Goal: Contribute content

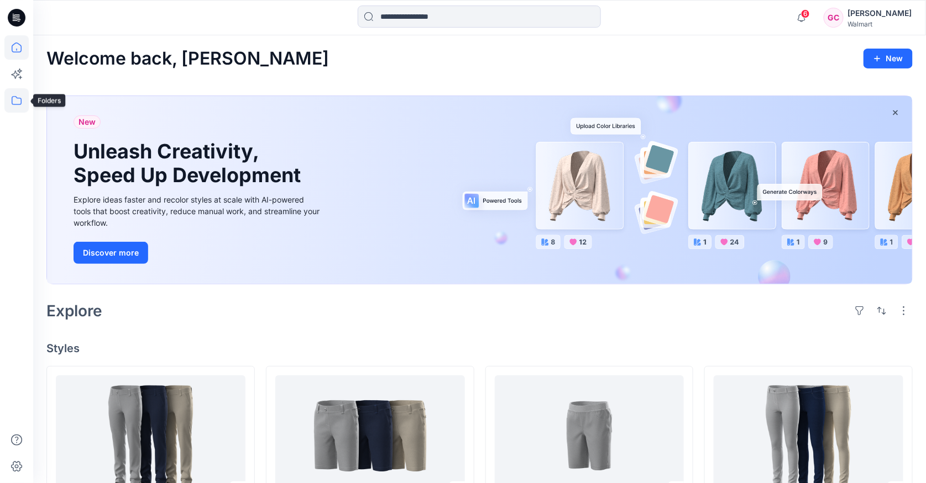
click at [23, 103] on icon at bounding box center [16, 100] width 24 height 24
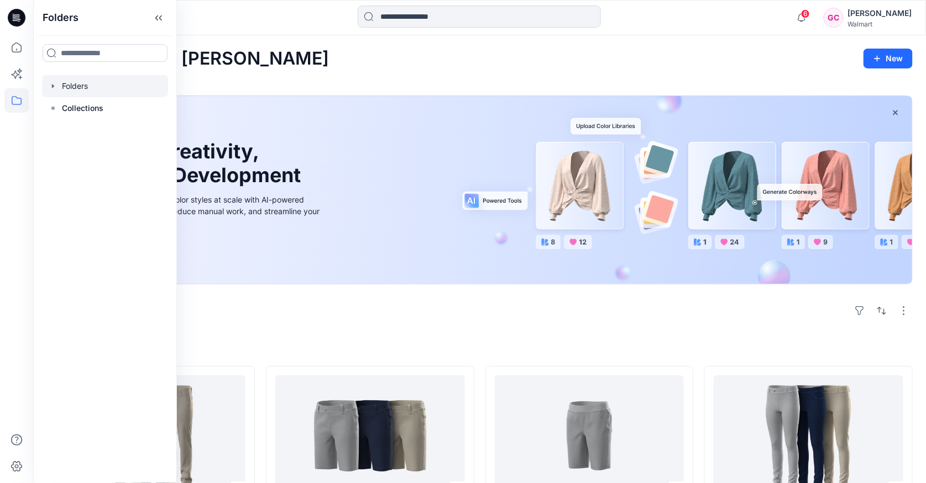
click at [72, 88] on div at bounding box center [105, 86] width 126 height 22
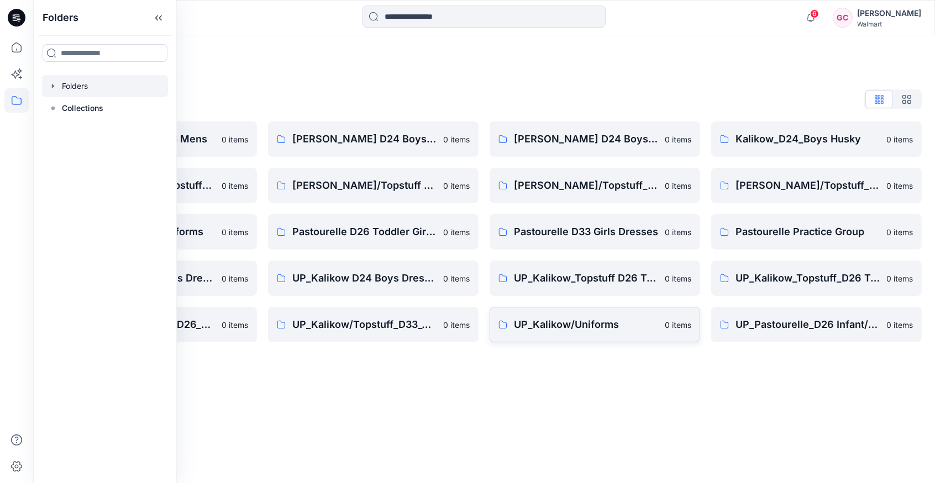
click at [551, 322] on p "UP_Kalikow/Uniforms" at bounding box center [586, 324] width 144 height 15
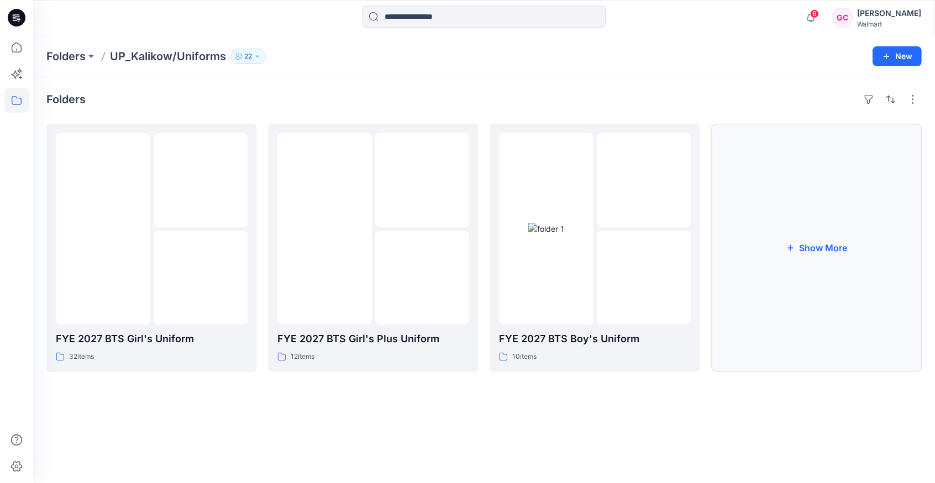
click at [811, 228] on button "Show More" at bounding box center [816, 248] width 211 height 249
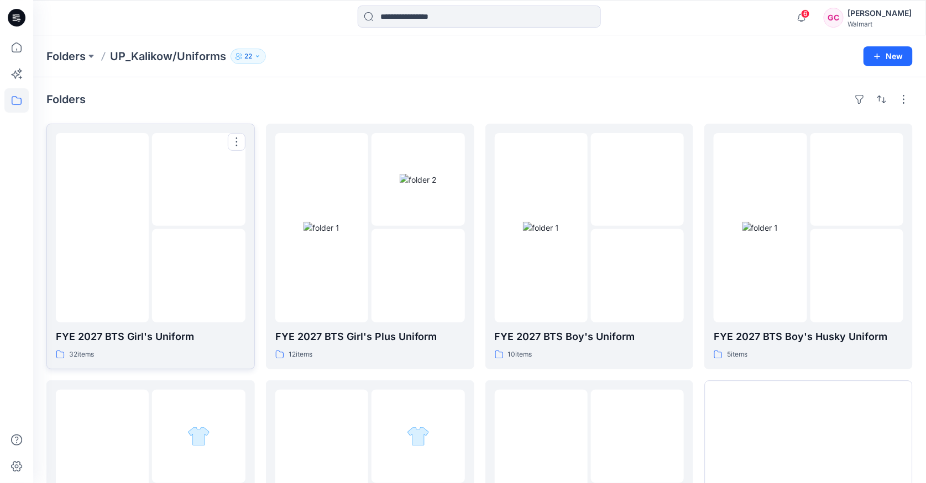
click at [119, 304] on div at bounding box center [102, 228] width 93 height 190
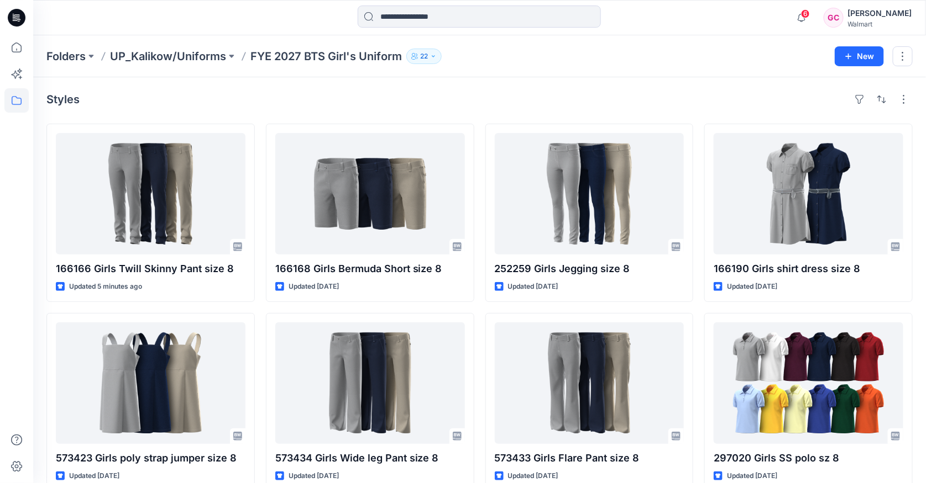
click at [621, 93] on div "Styles" at bounding box center [479, 100] width 866 height 18
click at [519, 86] on div "Styles 166166 Girls Twill Skinny Pant size 8 Updated 5 minutes ago 573423 Girls…" at bounding box center [479, 405] width 892 height 656
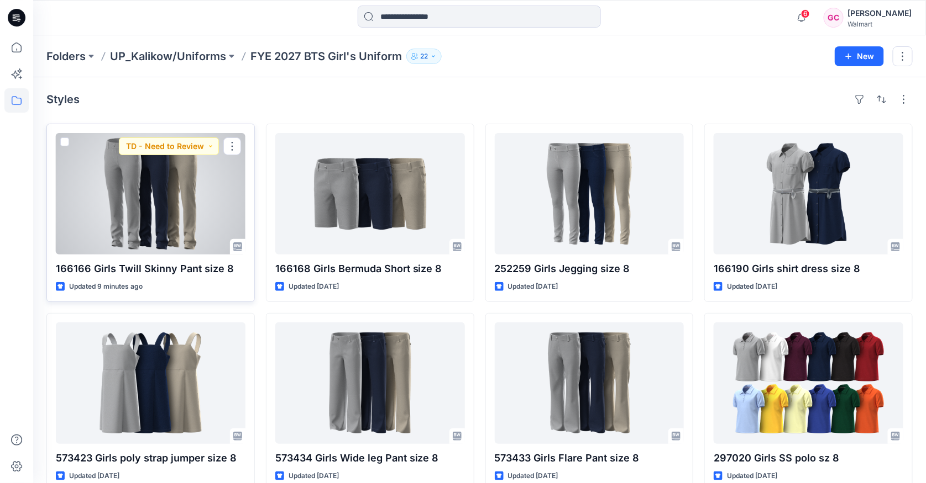
click at [162, 232] on div at bounding box center [151, 194] width 190 height 122
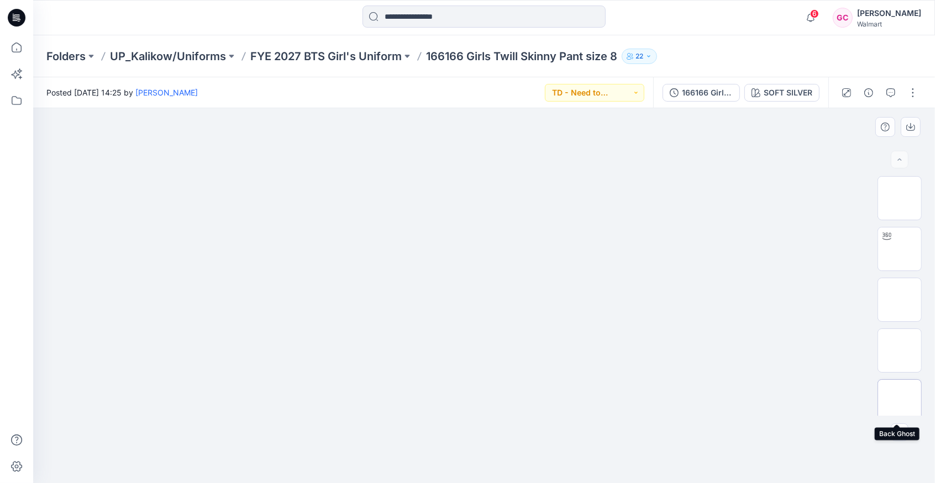
click at [900, 402] on img at bounding box center [900, 402] width 0 height 0
click at [900, 198] on img at bounding box center [900, 198] width 0 height 0
drag, startPoint x: 892, startPoint y: 92, endPoint x: 870, endPoint y: 120, distance: 36.2
click at [892, 92] on icon "button" at bounding box center [890, 92] width 9 height 9
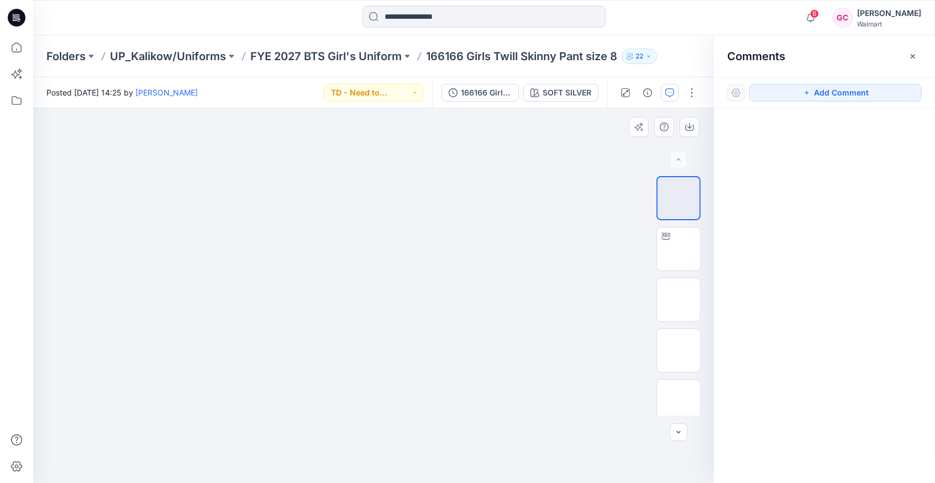
click at [446, 210] on div at bounding box center [373, 296] width 681 height 376
click at [842, 93] on button "Add Comment" at bounding box center [835, 93] width 172 height 18
click at [446, 238] on div "1" at bounding box center [373, 295] width 681 height 375
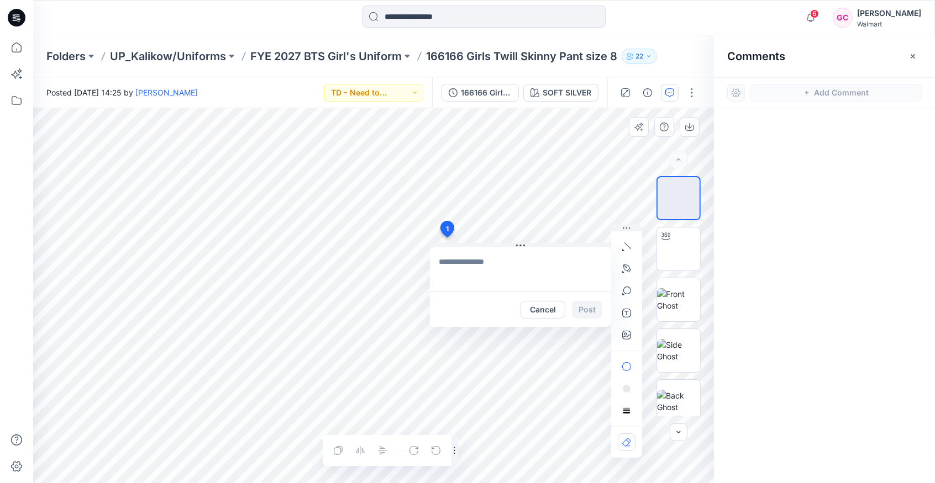
type textarea "**********"
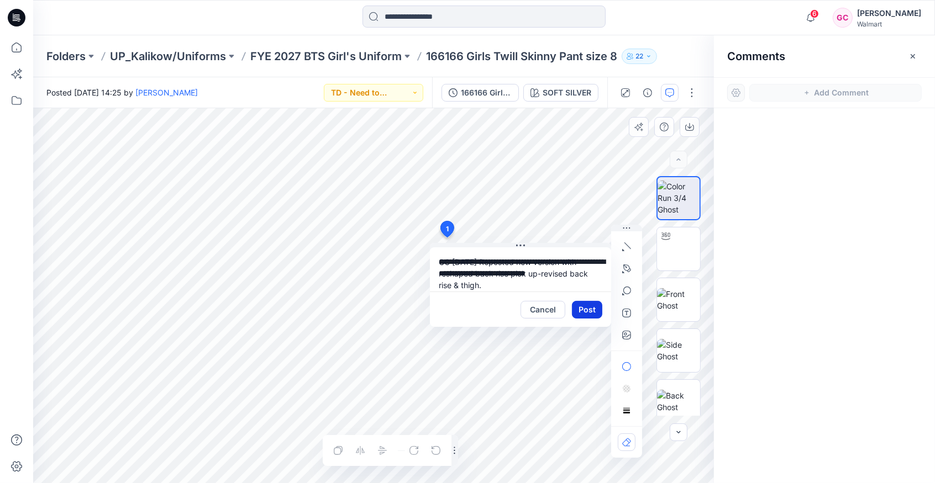
click at [594, 309] on button "Post" at bounding box center [587, 310] width 30 height 18
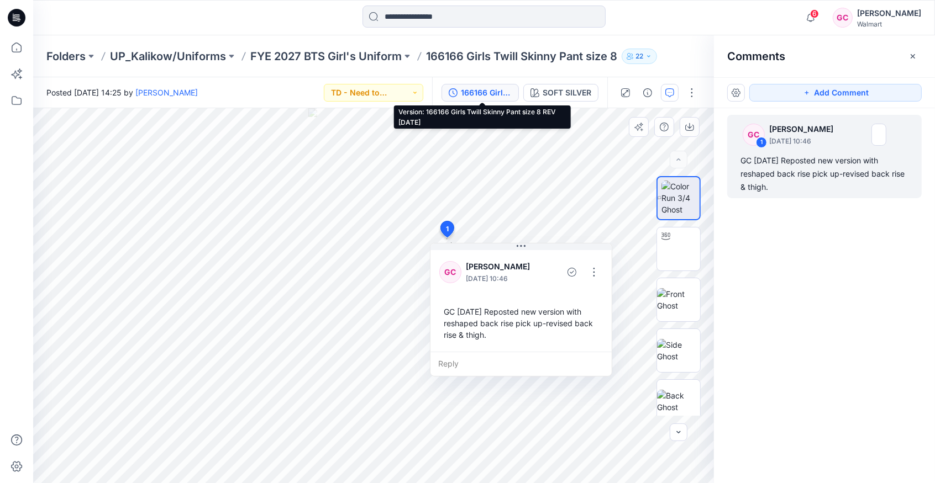
click at [475, 91] on div "166166 Girls Twill Skinny Pant size 8 REV [DATE]" at bounding box center [486, 93] width 51 height 12
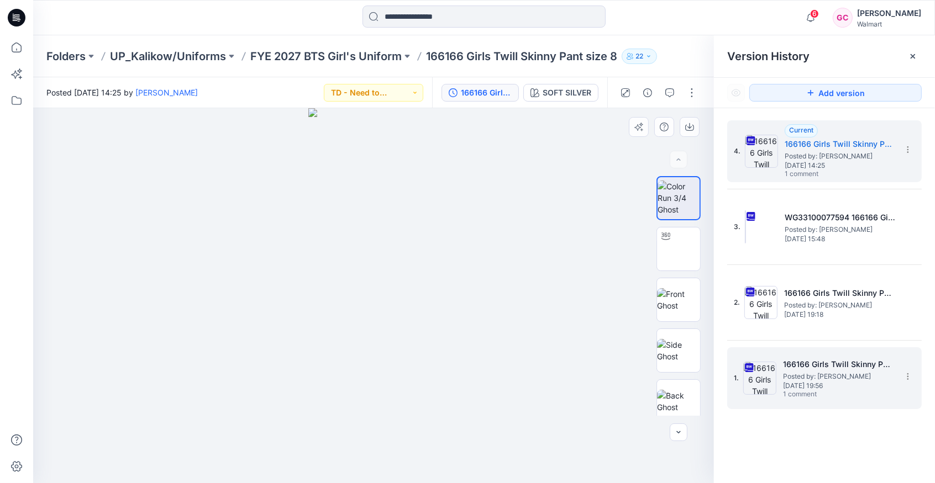
click at [824, 384] on span "[DATE] 19:56" at bounding box center [838, 386] width 111 height 8
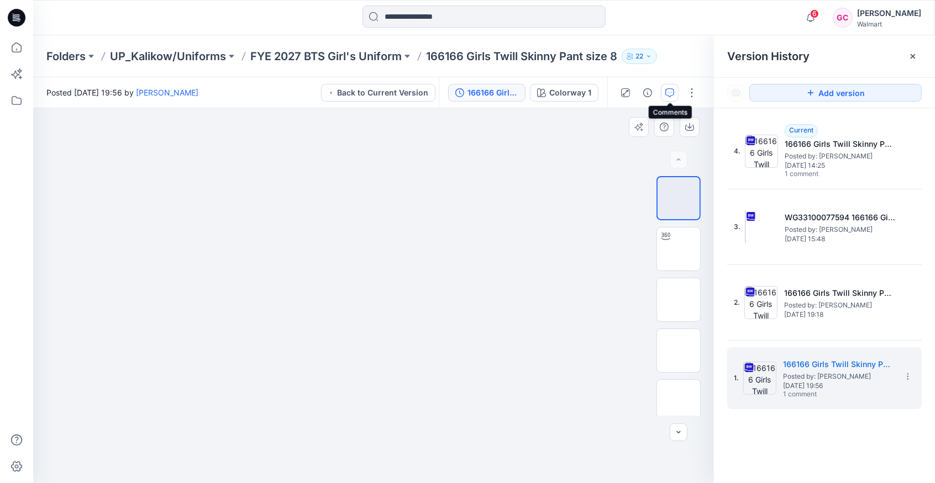
click at [667, 92] on icon "button" at bounding box center [669, 92] width 9 height 9
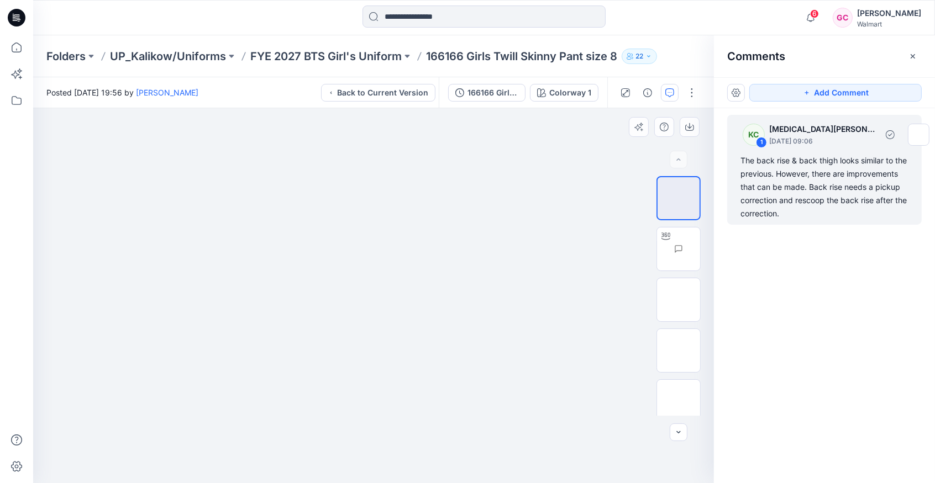
click at [812, 178] on div "The back rise & back thigh looks similar to the previous. However, there are im…" at bounding box center [824, 187] width 168 height 66
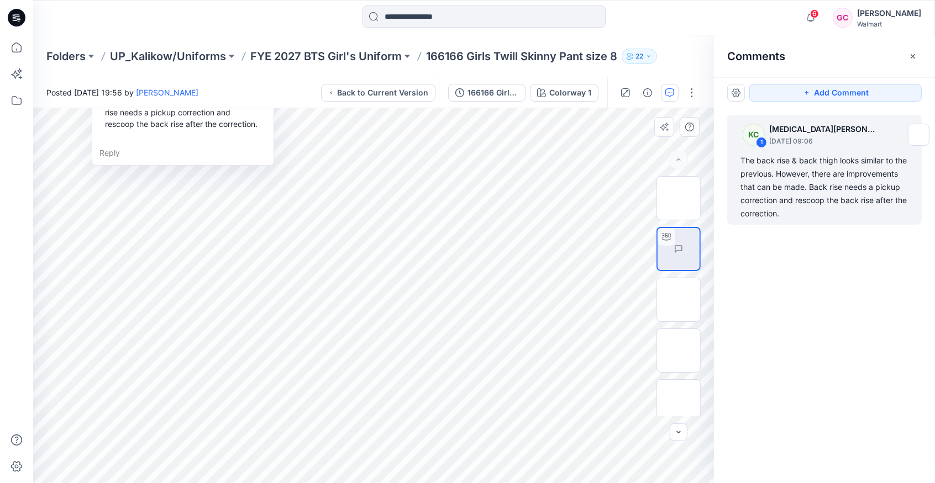
click at [117, 150] on div "Reply" at bounding box center [182, 153] width 181 height 24
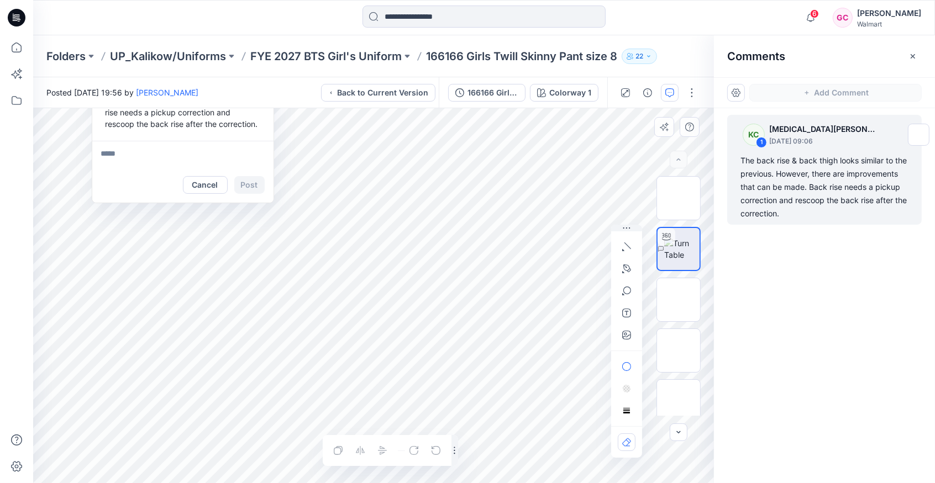
type textarea "**********"
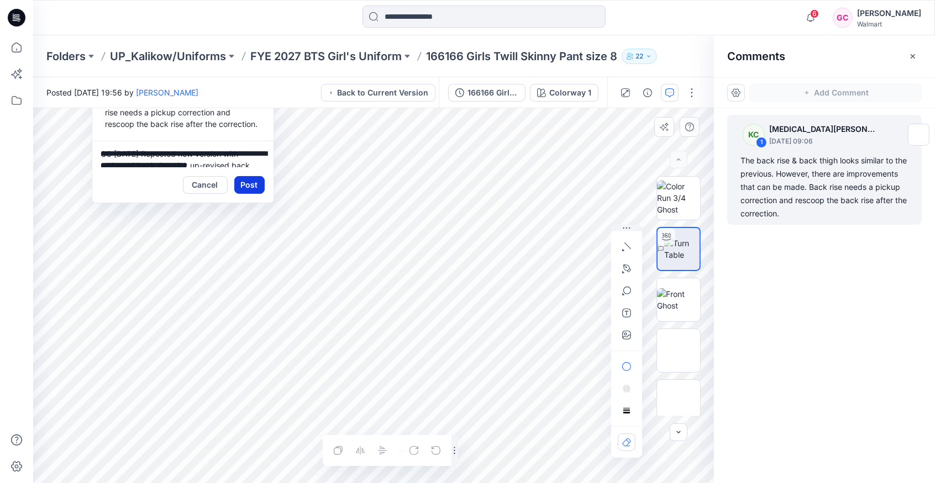
scroll to position [22, 0]
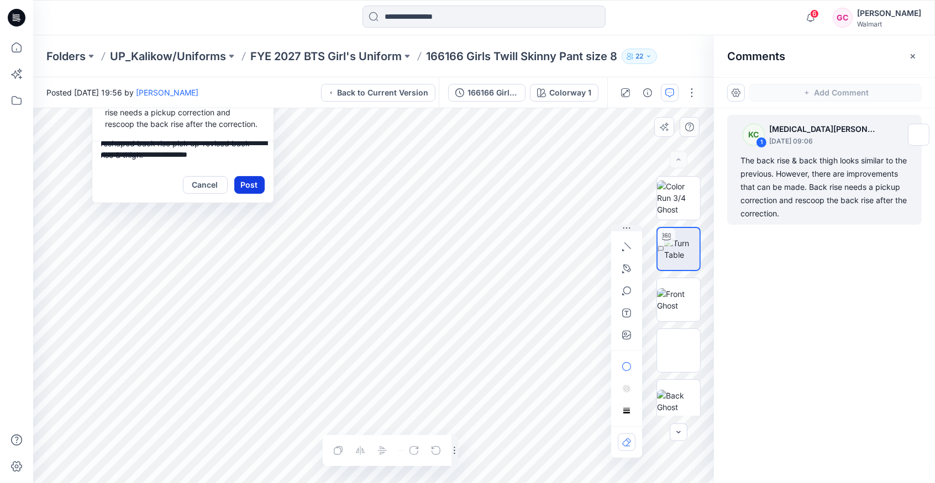
click at [243, 181] on button "Post" at bounding box center [249, 185] width 30 height 18
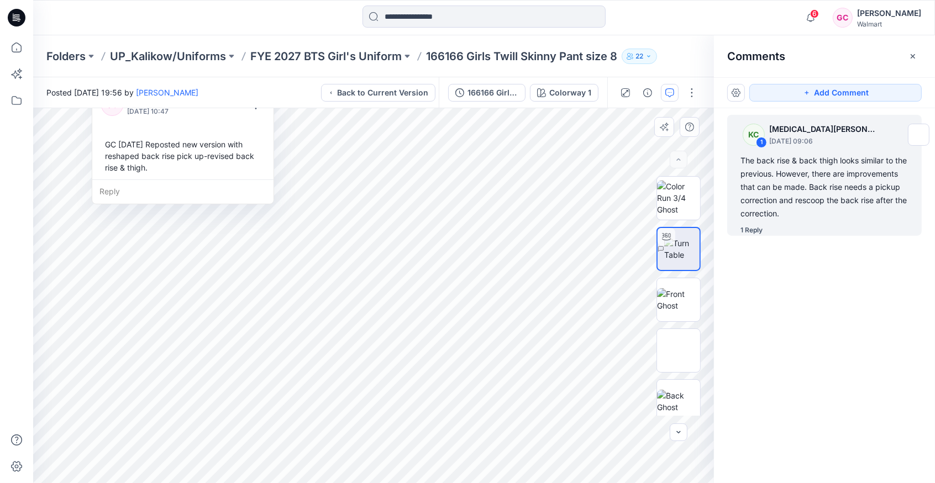
scroll to position [65, 0]
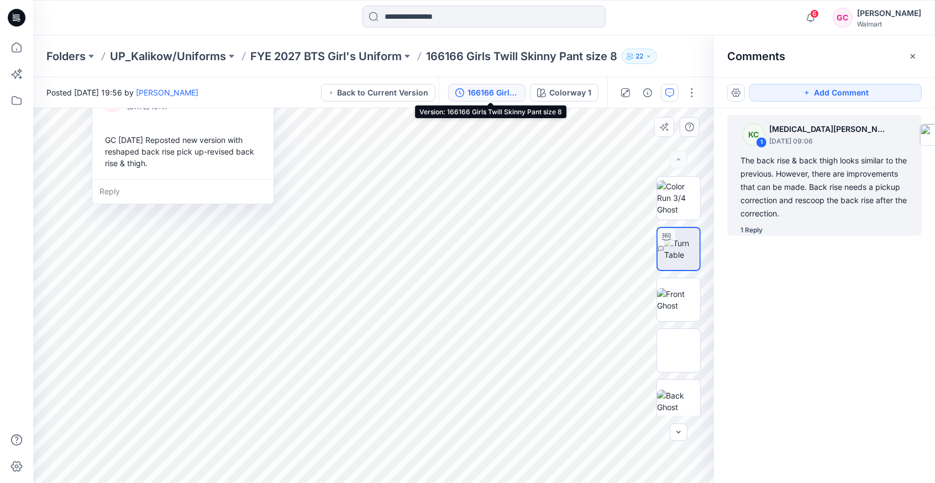
click at [471, 88] on div "166166 Girls Twill Skinny Pant size 8" at bounding box center [492, 93] width 51 height 12
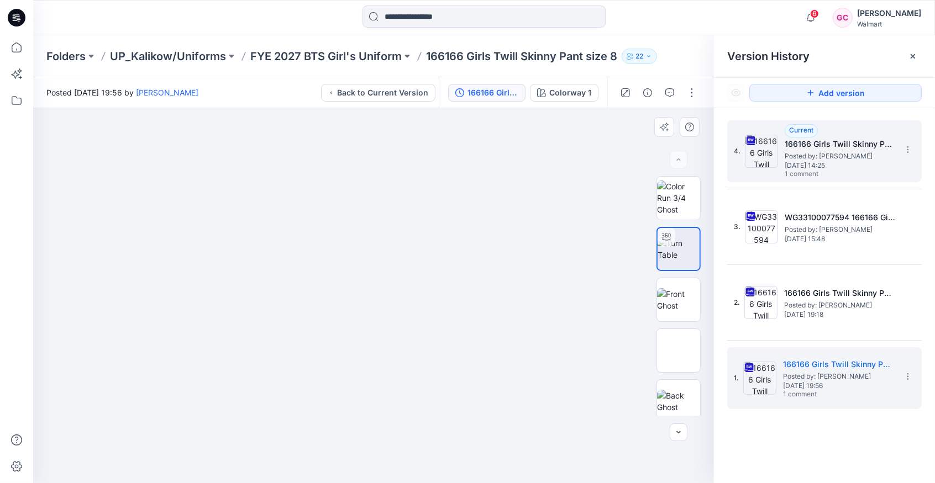
click at [836, 155] on span "Posted by: [PERSON_NAME]" at bounding box center [840, 156] width 111 height 11
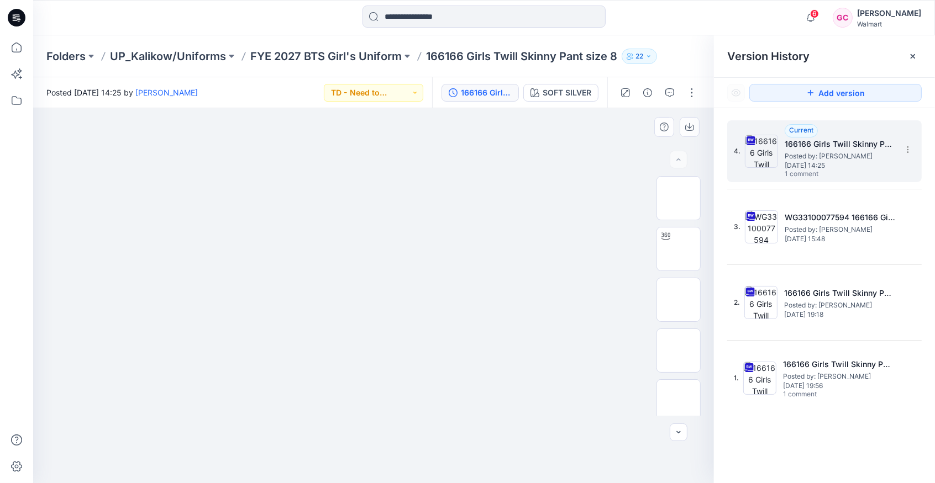
click at [827, 160] on span "Posted by: [PERSON_NAME]" at bounding box center [840, 156] width 111 height 11
click at [685, 88] on button "button" at bounding box center [692, 93] width 18 height 18
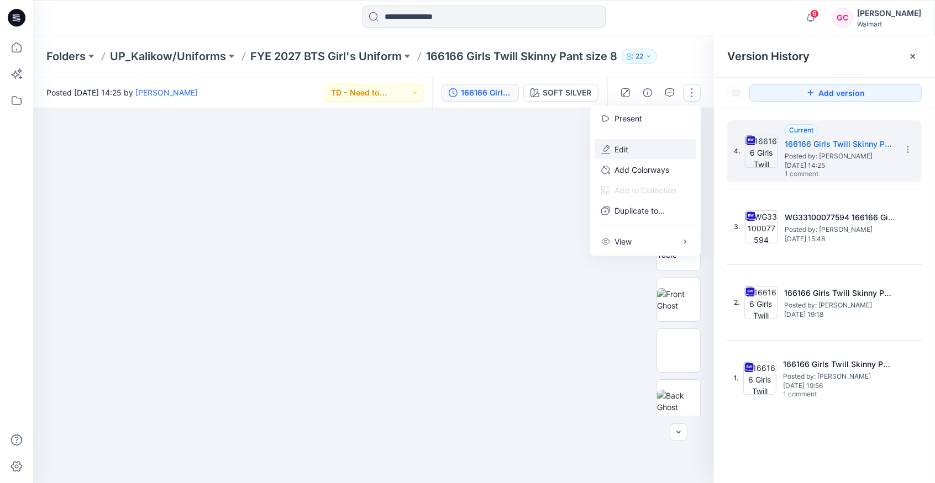
click at [628, 149] on p "Edit" at bounding box center [621, 150] width 14 height 12
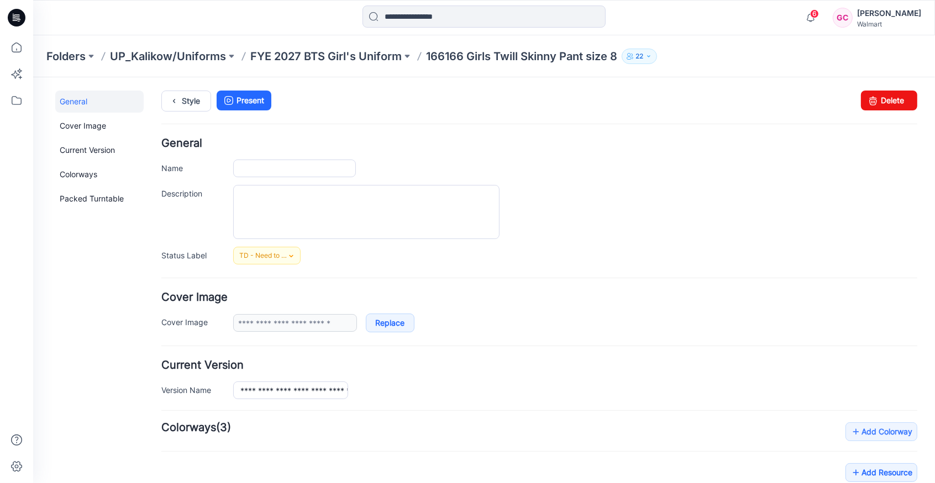
type input "**********"
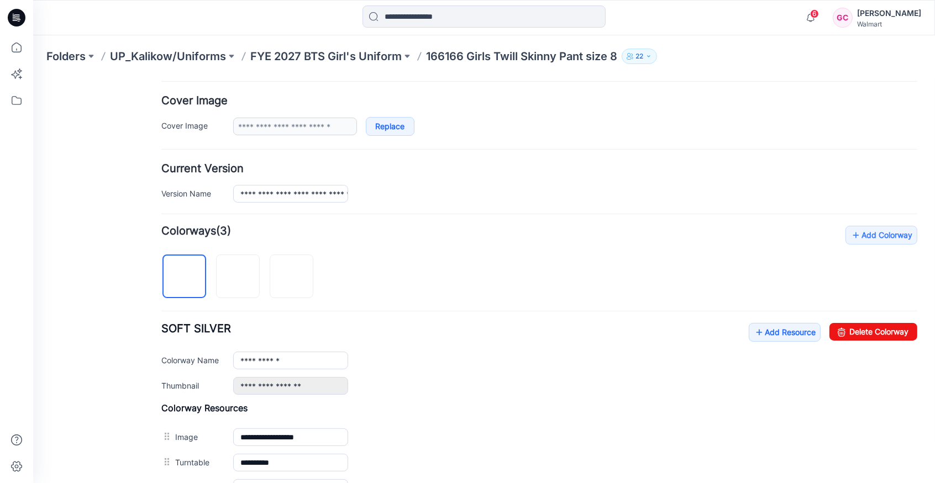
scroll to position [245, 0]
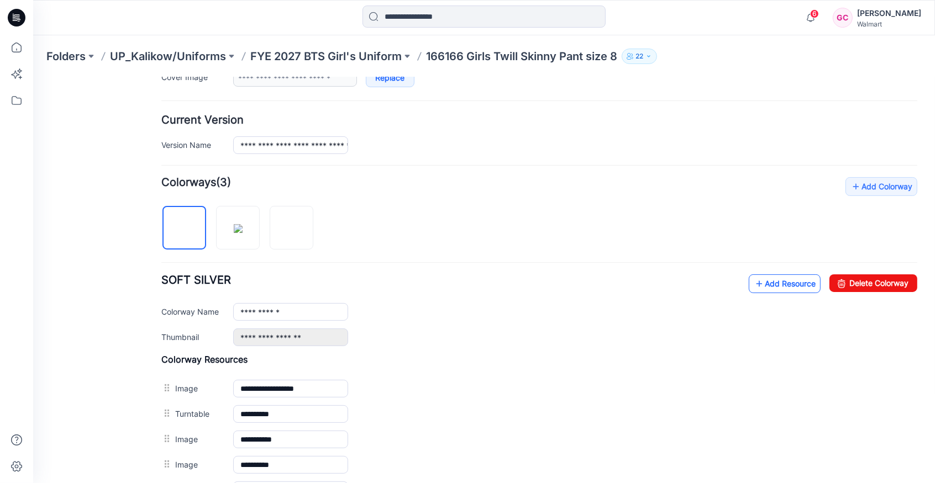
click at [776, 274] on link "Add Resource" at bounding box center [784, 283] width 72 height 19
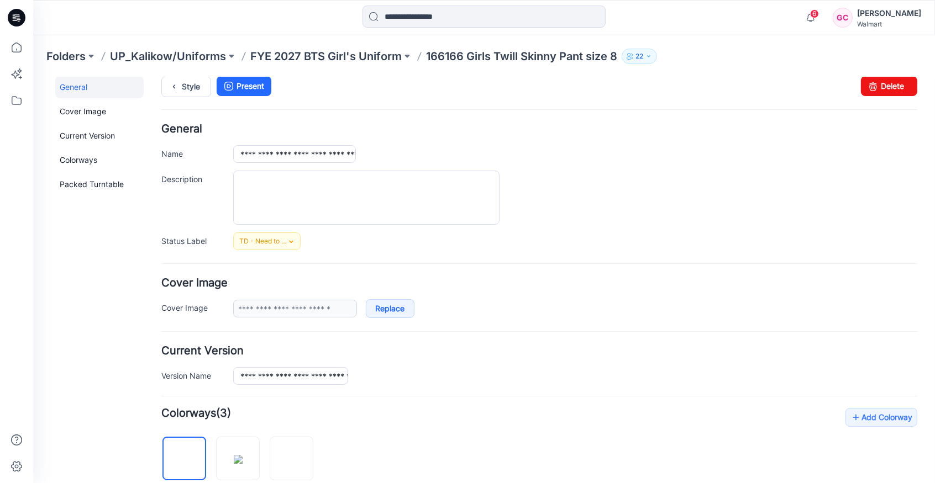
scroll to position [0, 0]
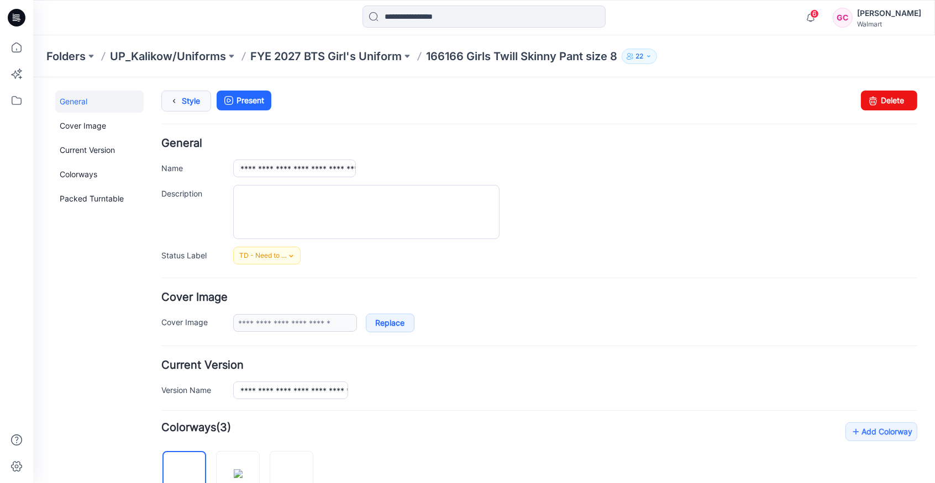
drag, startPoint x: 197, startPoint y: 99, endPoint x: 208, endPoint y: 104, distance: 12.9
click at [196, 99] on link "Style" at bounding box center [186, 100] width 50 height 21
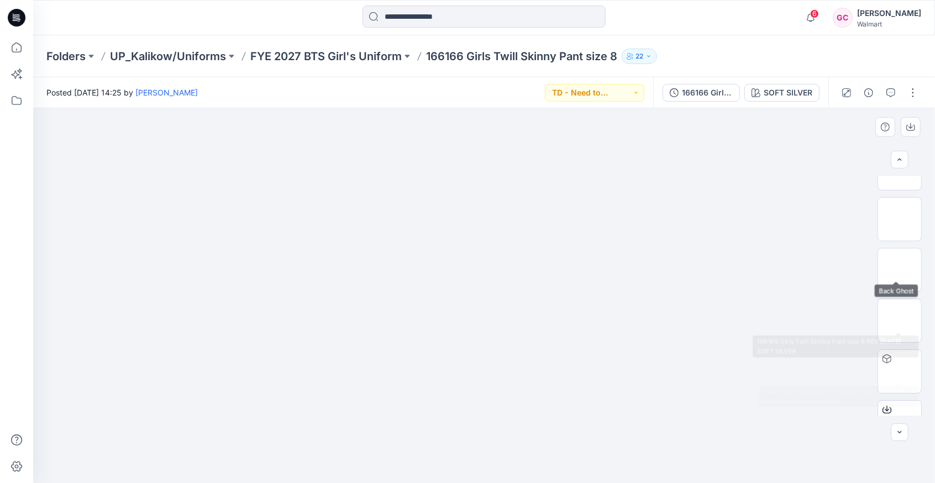
scroll to position [160, 0]
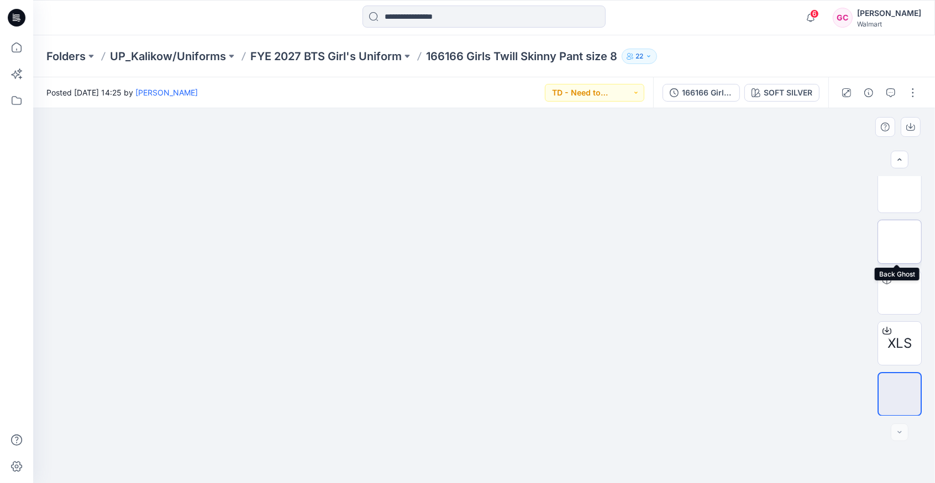
click at [900, 242] on img at bounding box center [900, 242] width 0 height 0
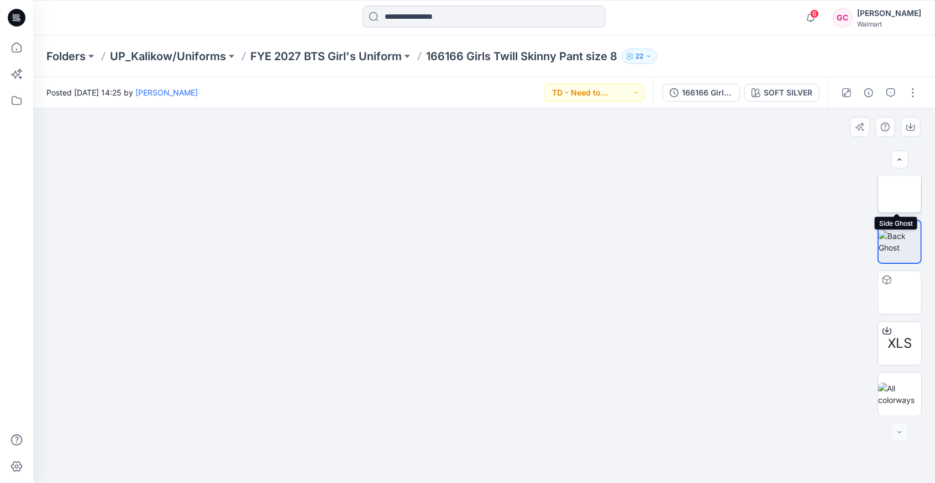
click at [900, 191] on img at bounding box center [900, 191] width 0 height 0
click at [355, 57] on p "FYE 2027 BTS Girl's Uniform" at bounding box center [325, 56] width 151 height 15
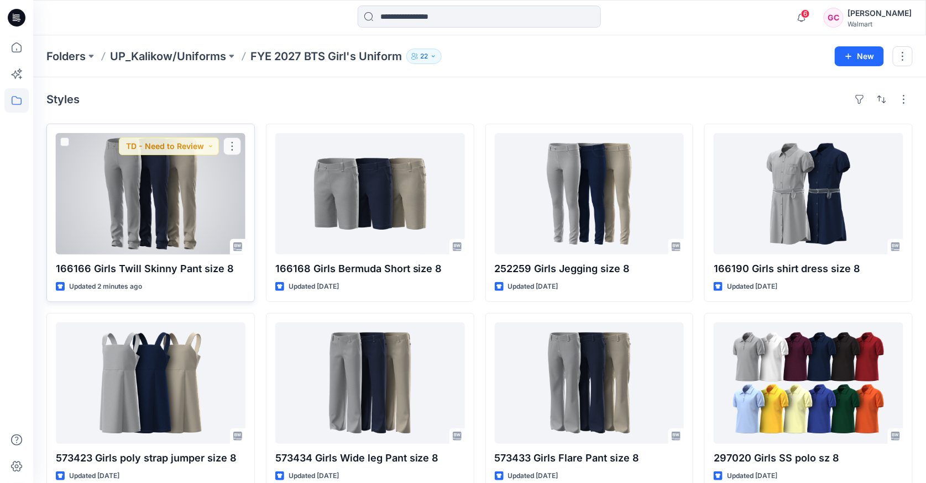
click at [164, 194] on div at bounding box center [151, 194] width 190 height 122
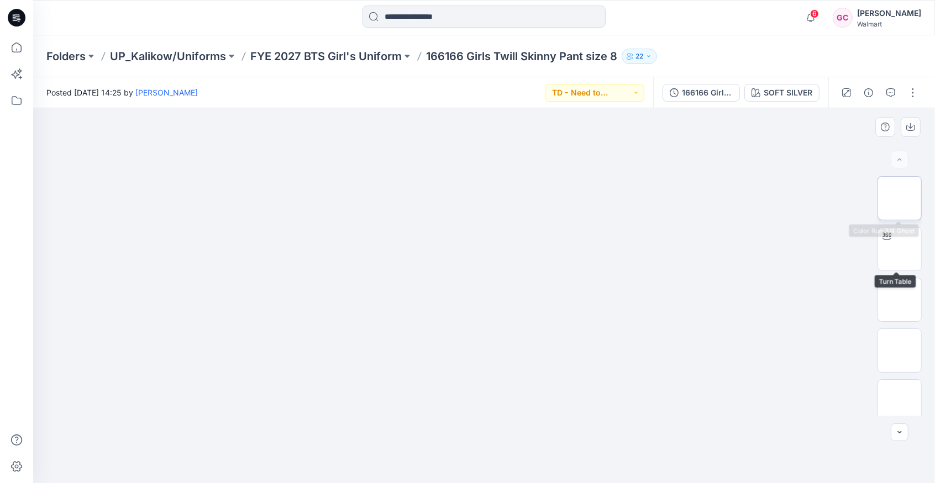
click at [900, 198] on img at bounding box center [900, 198] width 0 height 0
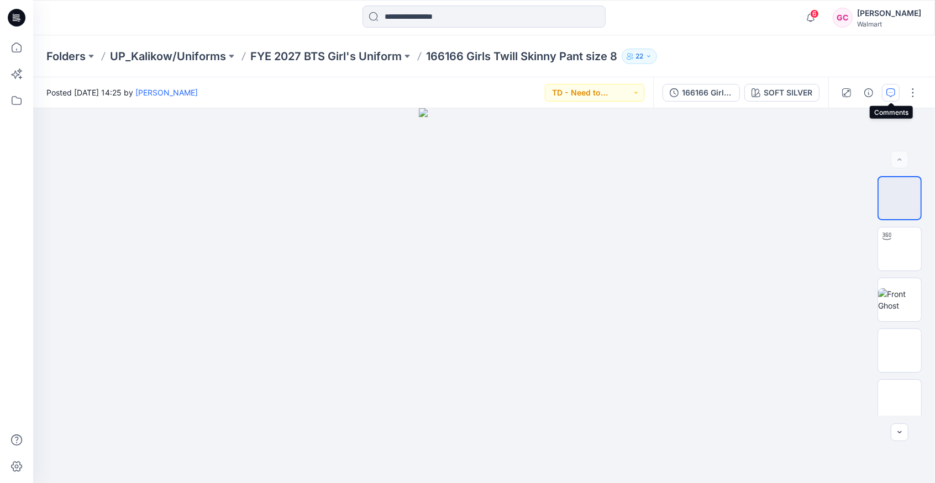
click at [888, 93] on icon "button" at bounding box center [890, 92] width 9 height 9
